Goal: Information Seeking & Learning: Find contact information

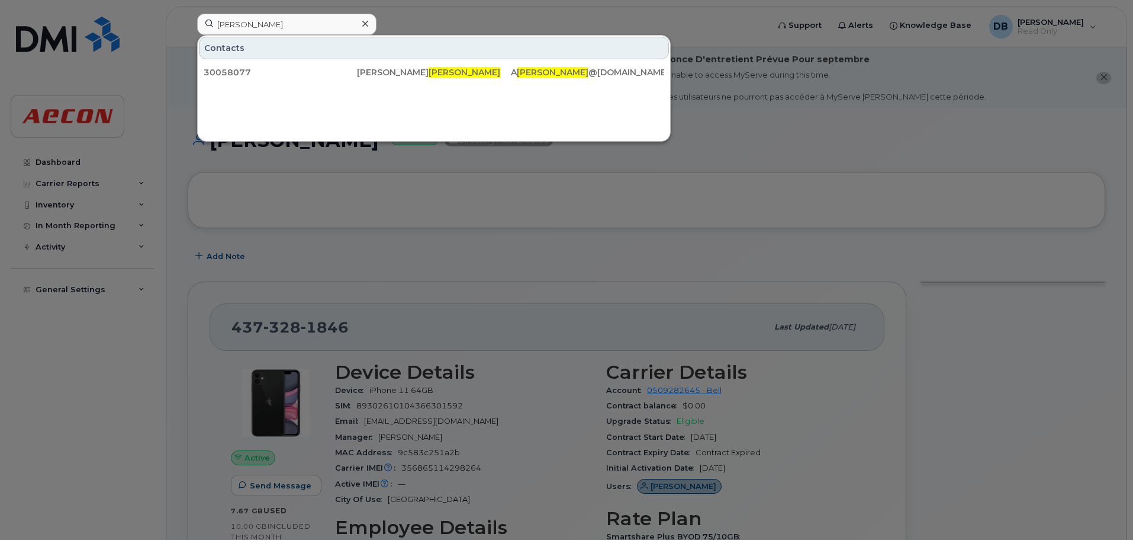
scroll to position [237, 0]
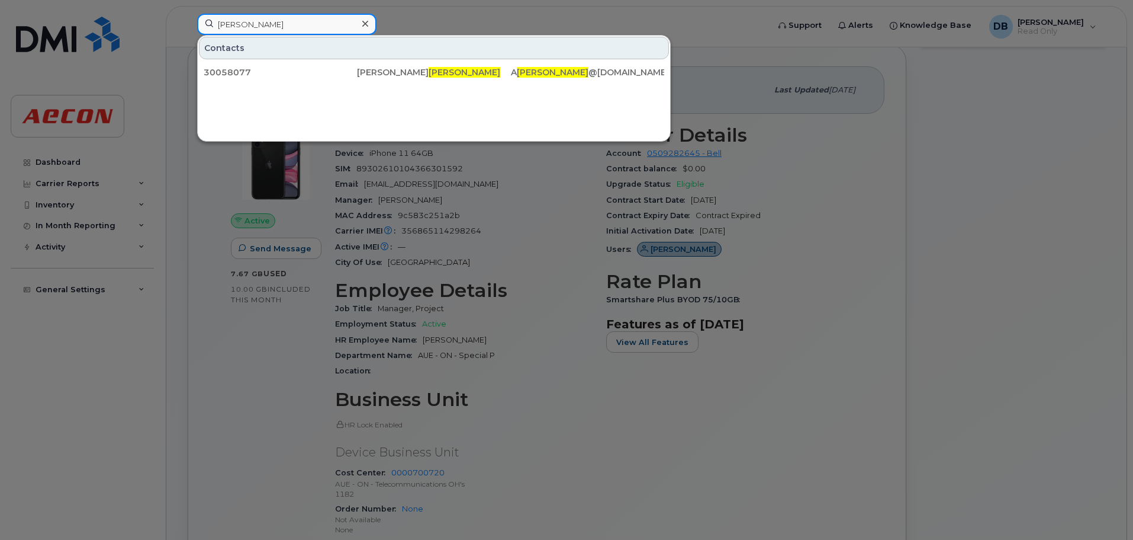
click at [275, 21] on input "[PERSON_NAME]" at bounding box center [286, 24] width 179 height 21
drag, startPoint x: 270, startPoint y: 21, endPoint x: 159, endPoint y: 23, distance: 110.7
click at [188, 23] on div "[PERSON_NAME] Contacts 30058077 [PERSON_NAME] A [PERSON_NAME] @[DOMAIN_NAME]" at bounding box center [479, 27] width 583 height 26
paste input "[PHONE_NUMBER]"
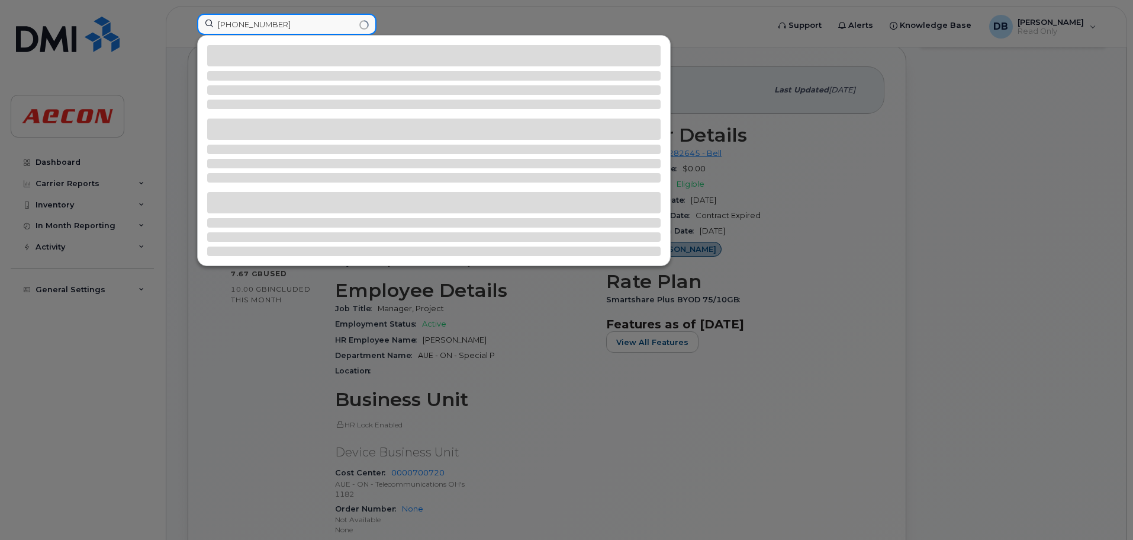
type input "[PHONE_NUMBER]"
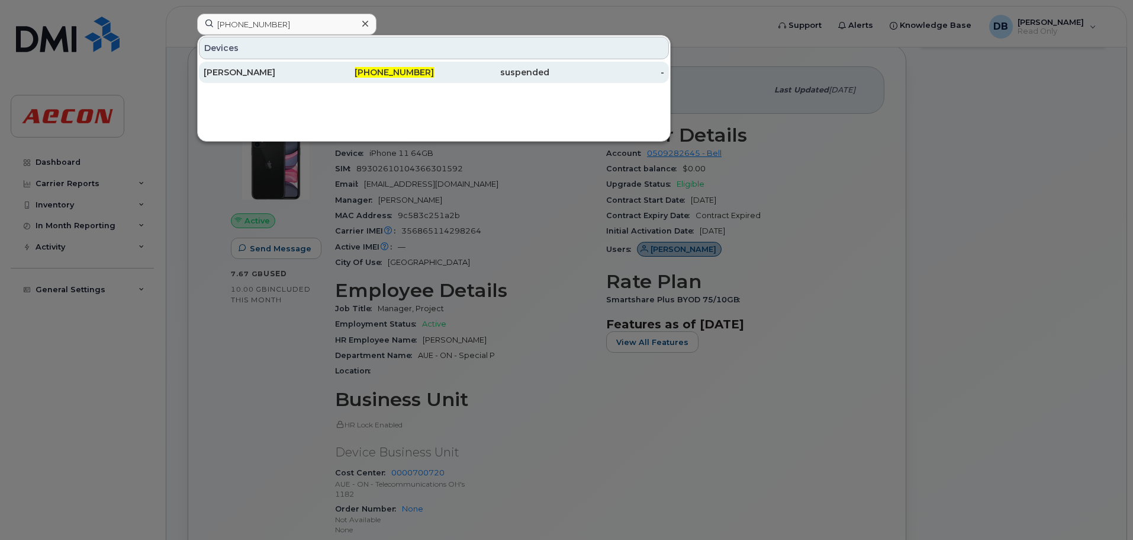
click at [239, 66] on div "[PERSON_NAME]" at bounding box center [261, 72] width 115 height 21
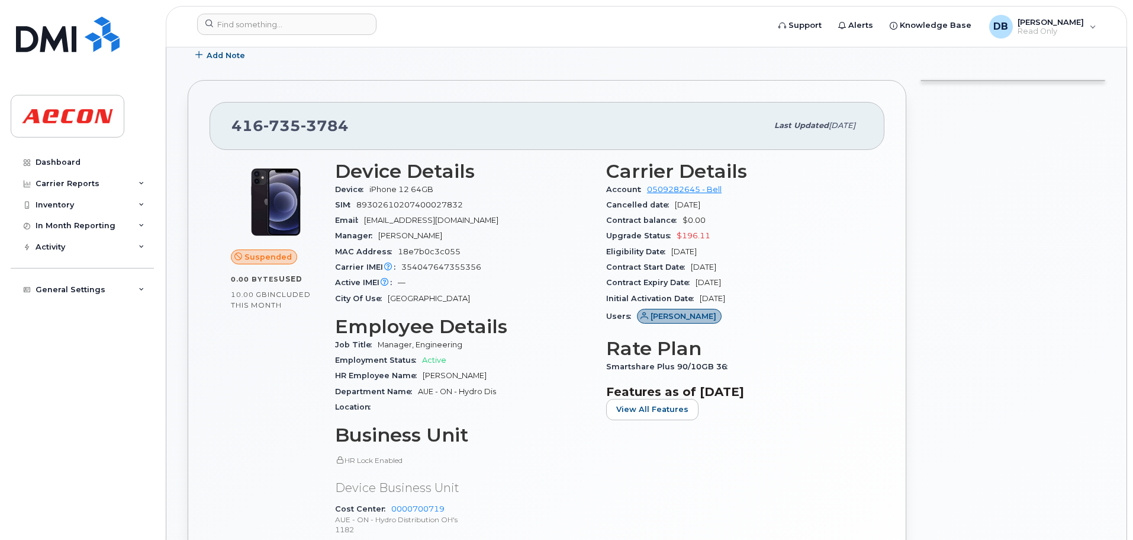
scroll to position [355, 0]
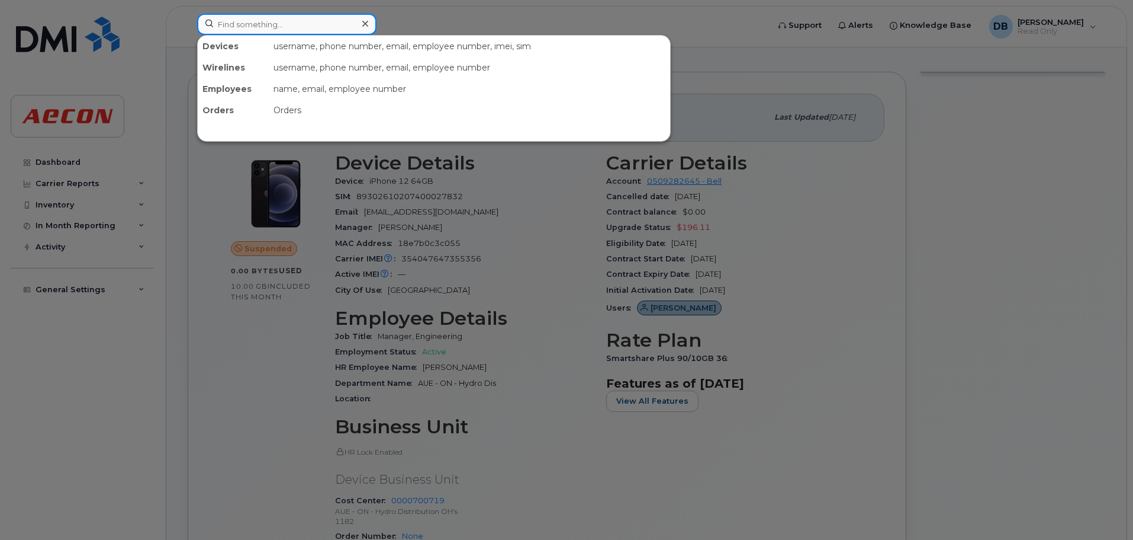
click at [322, 30] on input at bounding box center [286, 24] width 179 height 21
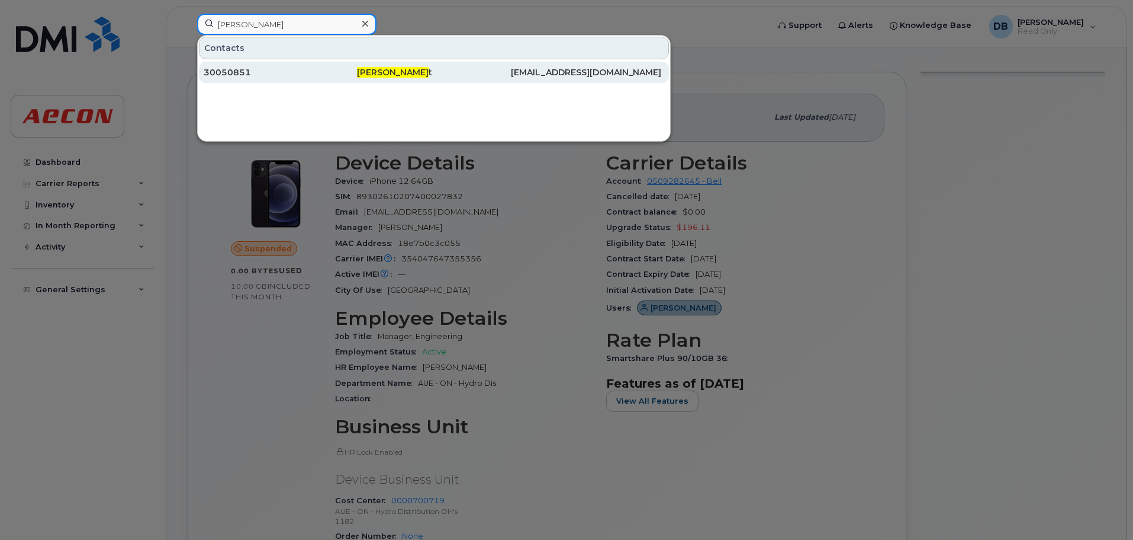
type input "[PERSON_NAME]"
click at [221, 75] on div "30050851" at bounding box center [280, 72] width 153 height 12
click at [286, 73] on div "30050851" at bounding box center [280, 72] width 153 height 12
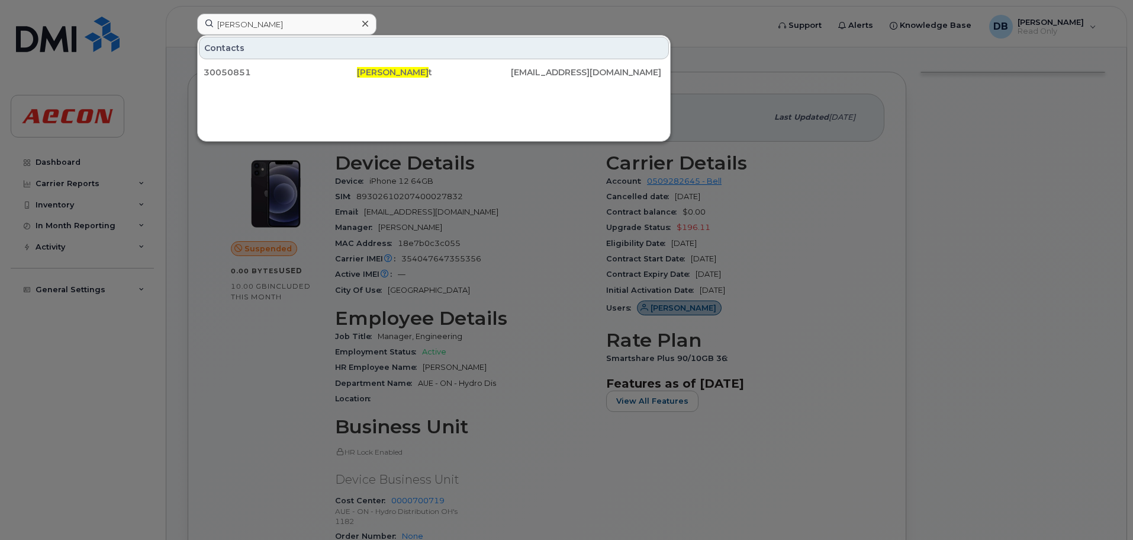
click at [1081, 220] on div at bounding box center [566, 270] width 1133 height 540
